Goal: Task Accomplishment & Management: Manage account settings

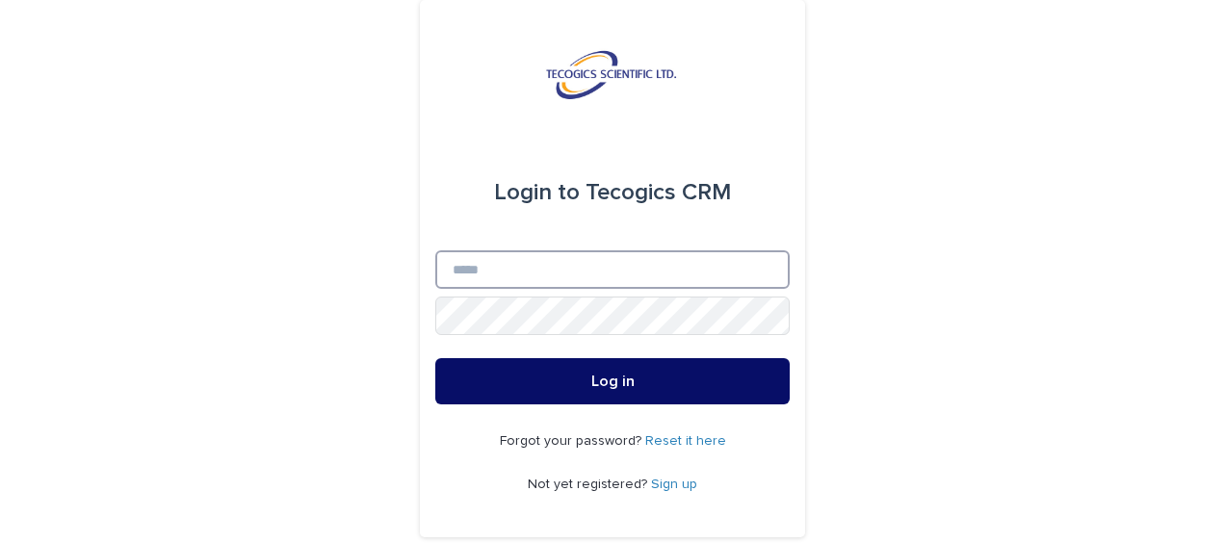
type input "**********"
click at [538, 376] on button "Log in" at bounding box center [612, 381] width 354 height 46
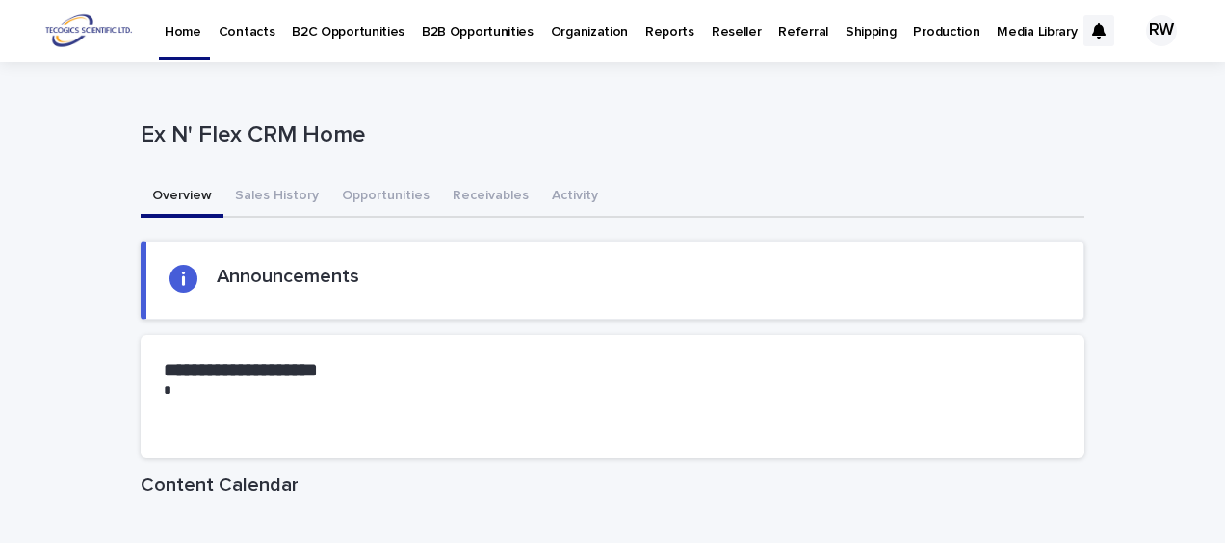
drag, startPoint x: 926, startPoint y: 191, endPoint x: 1094, endPoint y: 145, distance: 173.6
